Goal: Task Accomplishment & Management: Complete application form

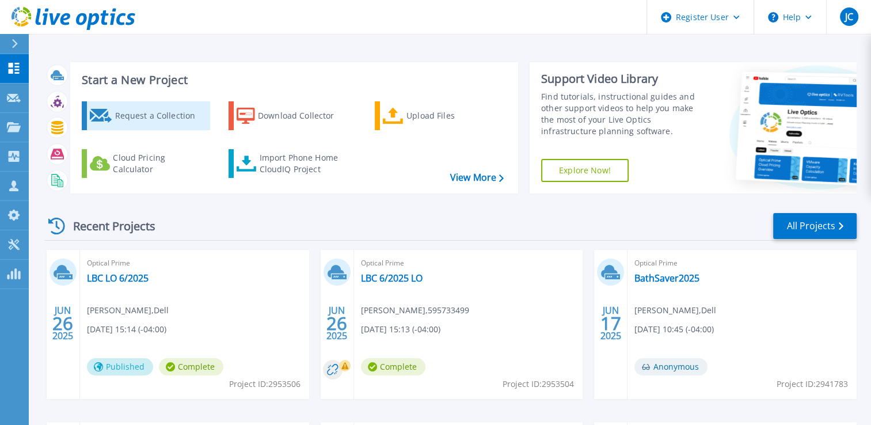
click at [138, 112] on div "Request a Collection" at bounding box center [161, 115] width 92 height 23
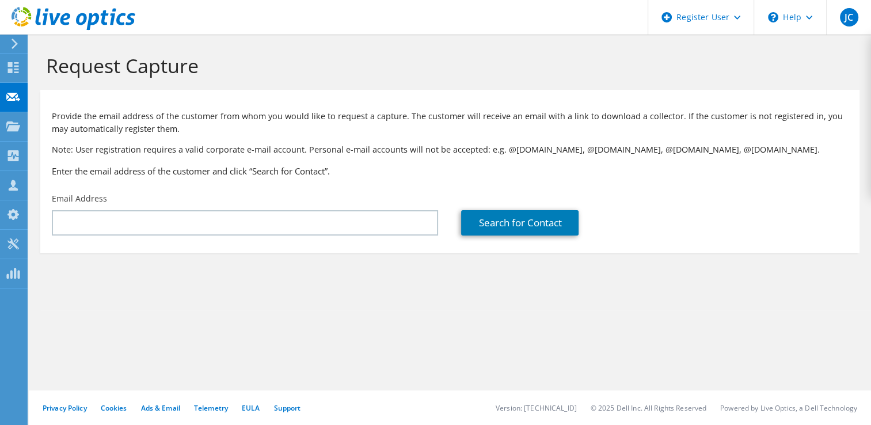
click at [189, 206] on div "Email Address" at bounding box center [244, 214] width 409 height 54
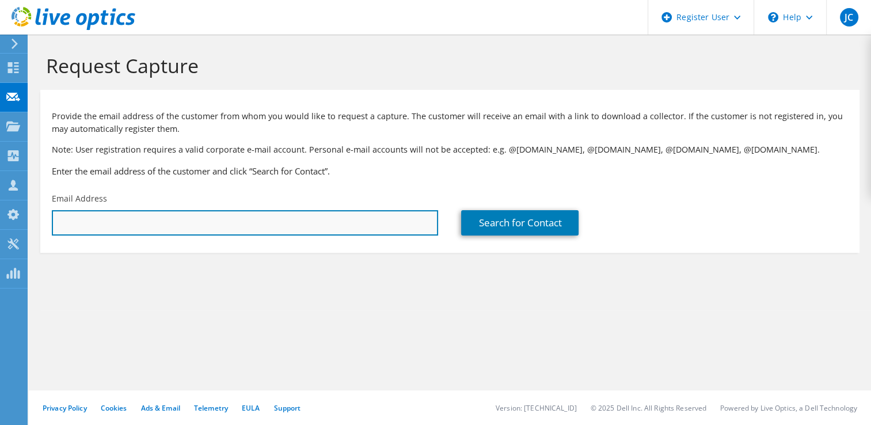
click at [184, 215] on input "text" at bounding box center [245, 222] width 386 height 25
paste input "tolson@burnhamholdings.com"
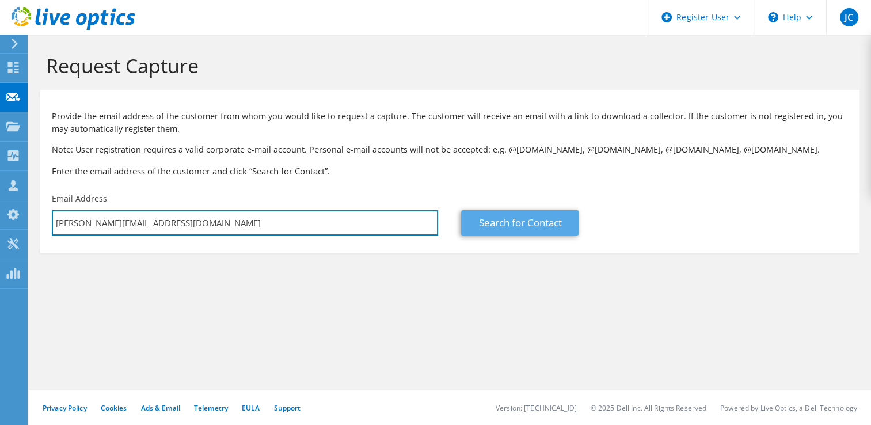
type input "tolson@burnhamholdings.com"
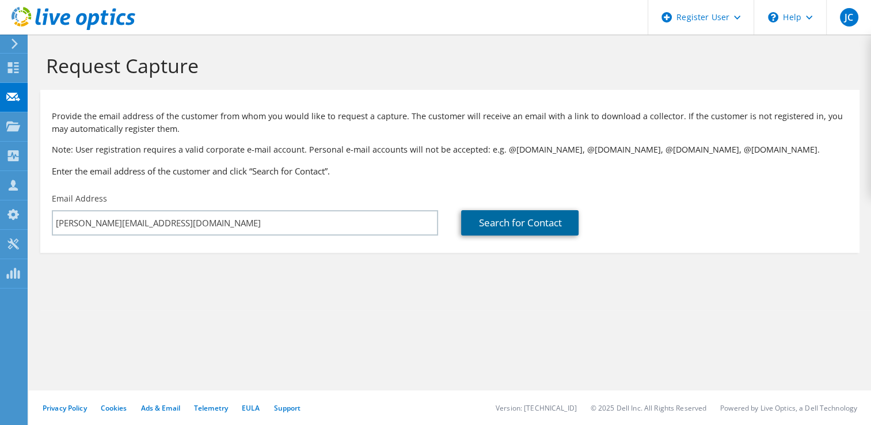
click at [523, 224] on link "Search for Contact" at bounding box center [519, 222] width 117 height 25
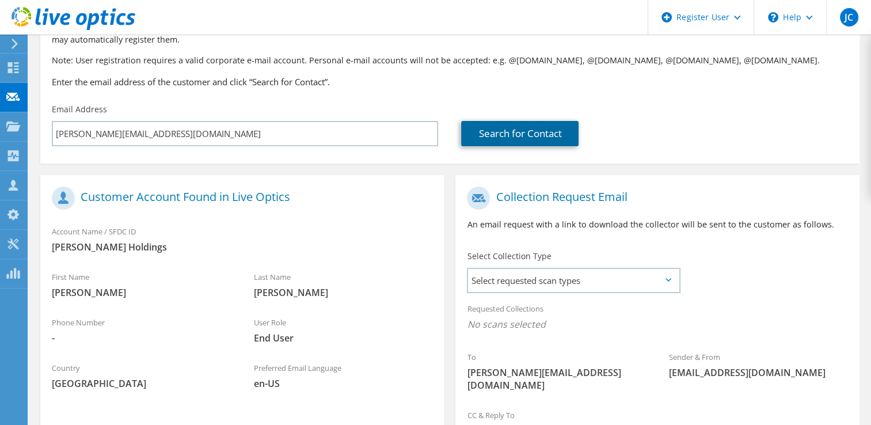
scroll to position [218, 0]
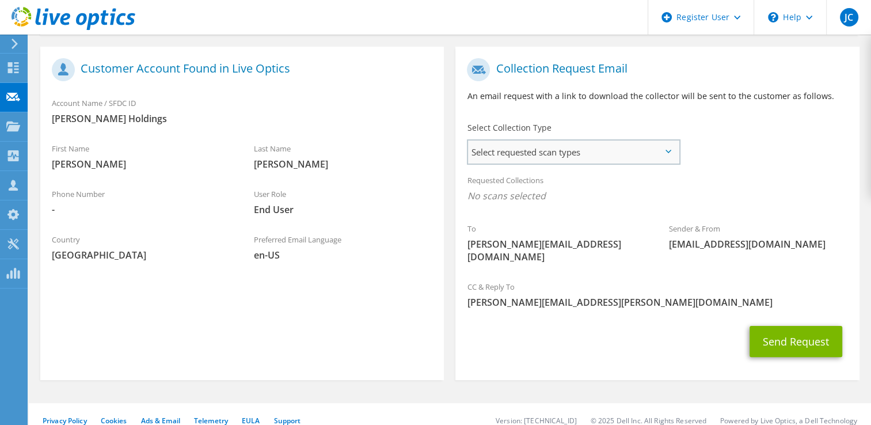
click at [653, 155] on span "Select requested scan types" at bounding box center [573, 151] width 210 height 23
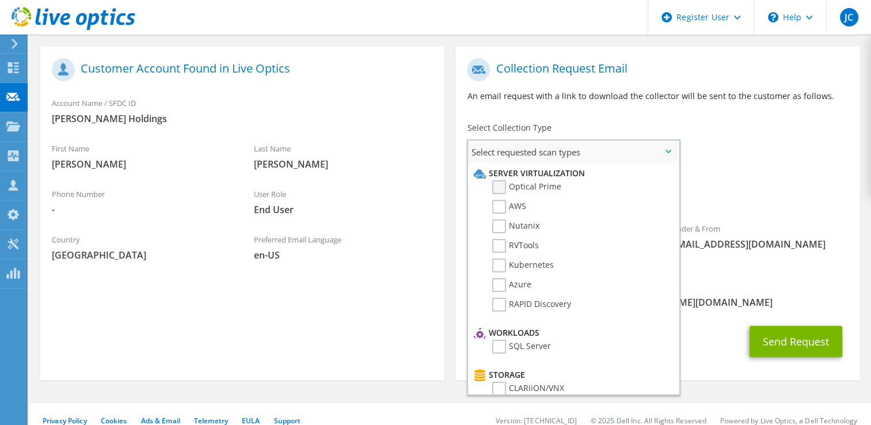
click at [497, 185] on label "Optical Prime" at bounding box center [526, 187] width 69 height 14
click at [0, 0] on input "Optical Prime" at bounding box center [0, 0] width 0 height 0
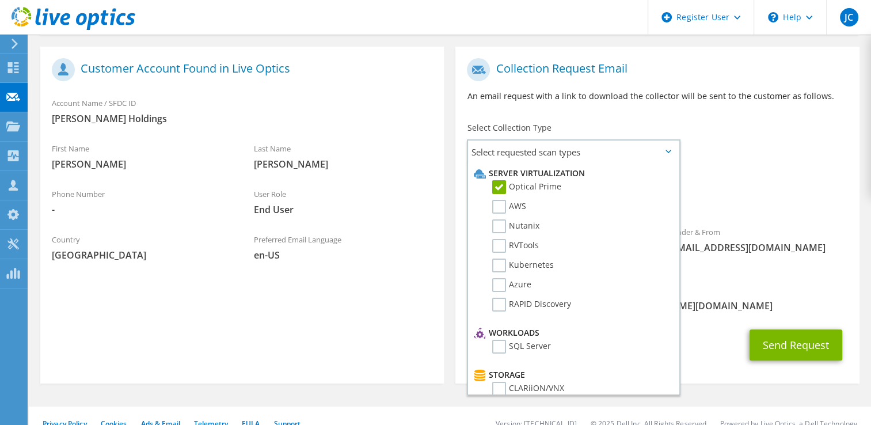
click at [756, 180] on div "Requested Collections No scans selected Optical Prime" at bounding box center [657, 191] width 404 height 46
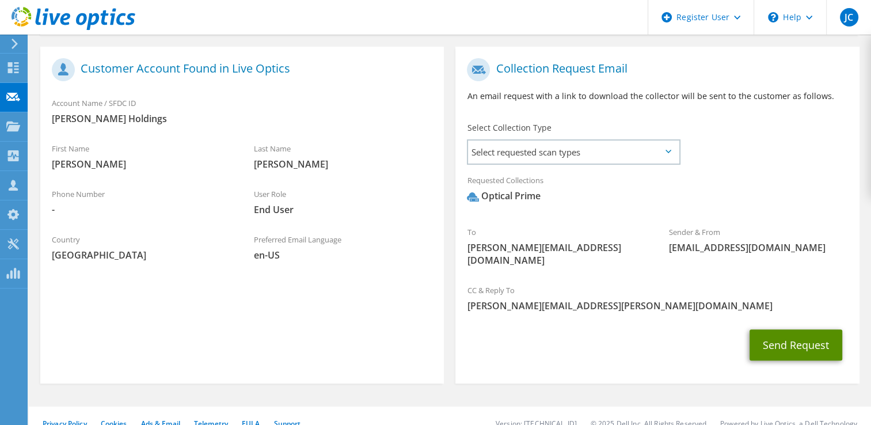
click at [788, 330] on button "Send Request" at bounding box center [796, 344] width 93 height 31
